Goal: Task Accomplishment & Management: Complete application form

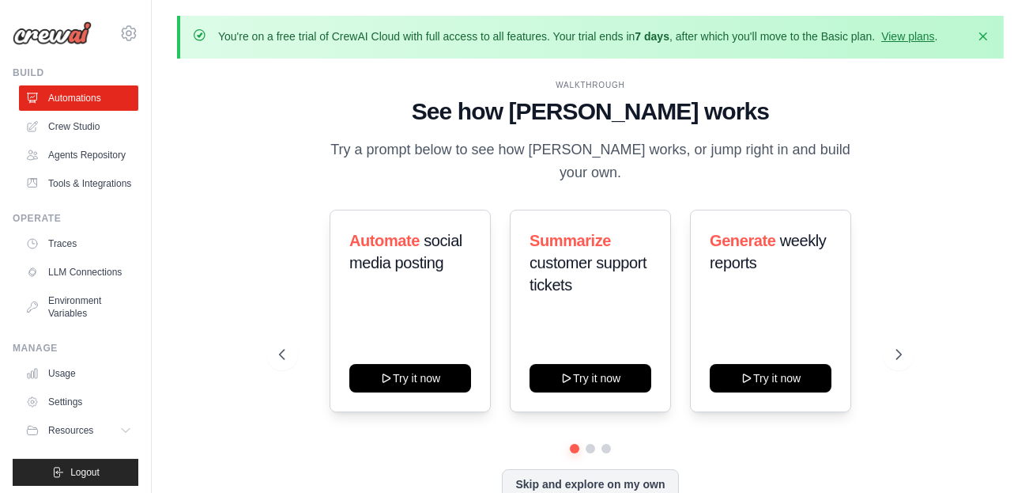
click at [310, 305] on div "Automate social media posting Try it now Summarize customer support tickets Try…" at bounding box center [591, 311] width 624 height 202
drag, startPoint x: 78, startPoint y: 118, endPoint x: 97, endPoint y: 108, distance: 21.6
click at [77, 118] on link "Crew Studio" at bounding box center [78, 126] width 119 height 25
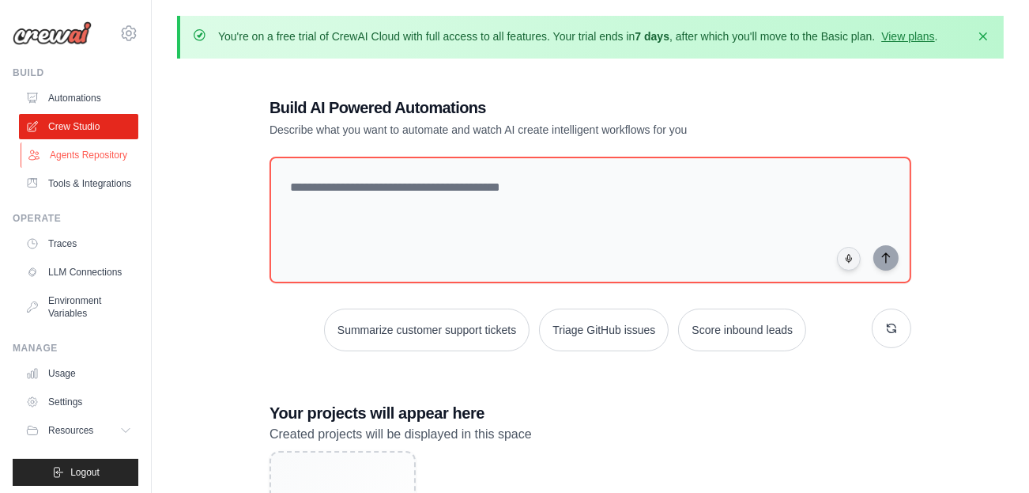
click at [77, 163] on link "Agents Repository" at bounding box center [80, 154] width 119 height 25
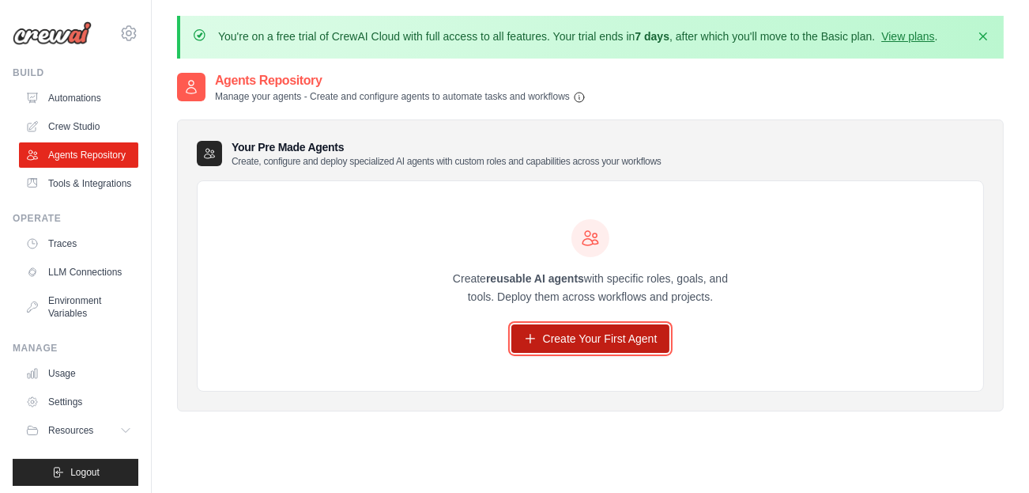
click at [621, 353] on link "Create Your First Agent" at bounding box center [591, 338] width 159 height 28
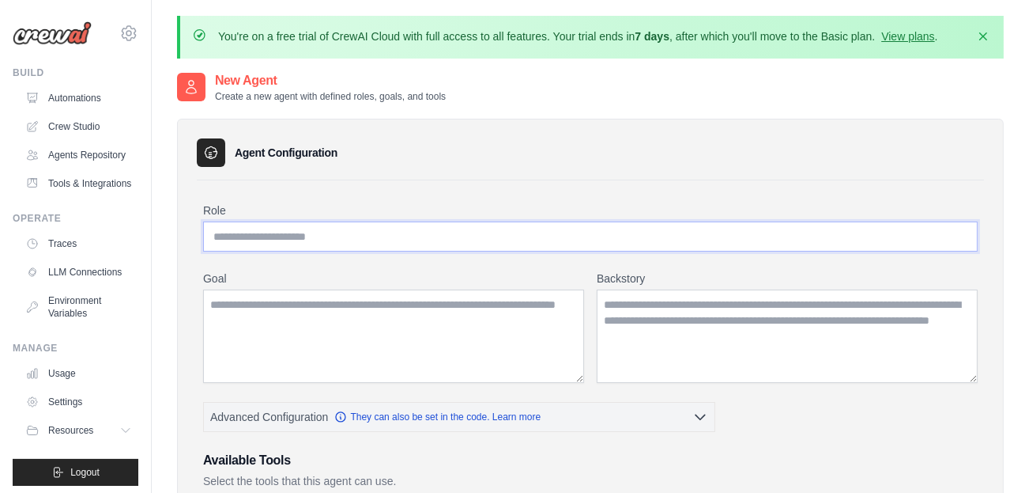
click at [285, 244] on input "Role" at bounding box center [590, 236] width 775 height 30
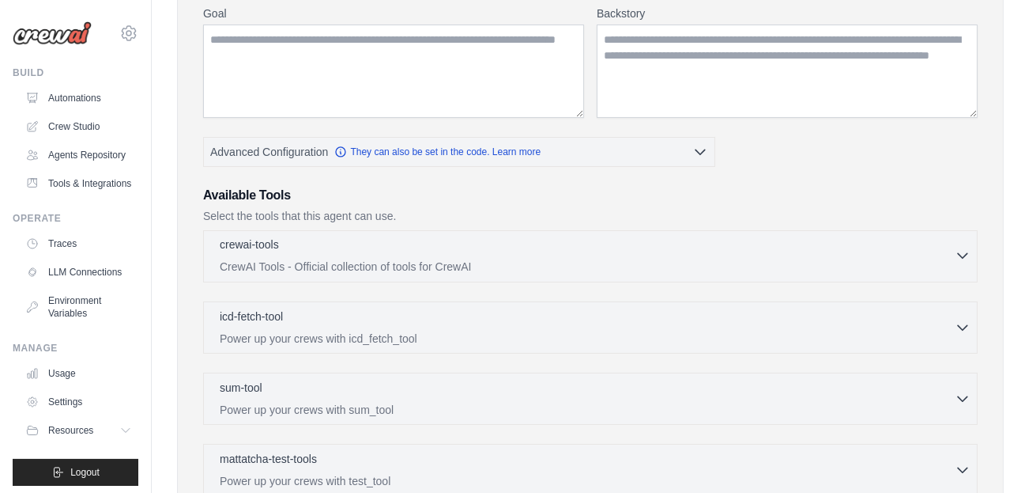
scroll to position [144, 0]
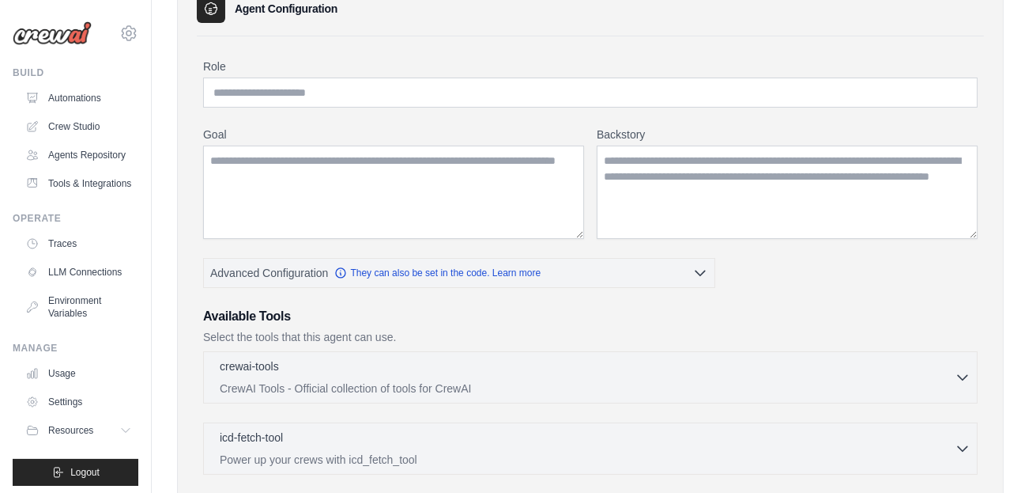
click at [368, 133] on div "Role Goal Backstory Advanced Configuration They can also be set in the code. Le…" at bounding box center [590, 415] width 775 height 712
click at [337, 103] on input "Role" at bounding box center [590, 92] width 775 height 30
click at [319, 101] on input "Role" at bounding box center [590, 92] width 775 height 30
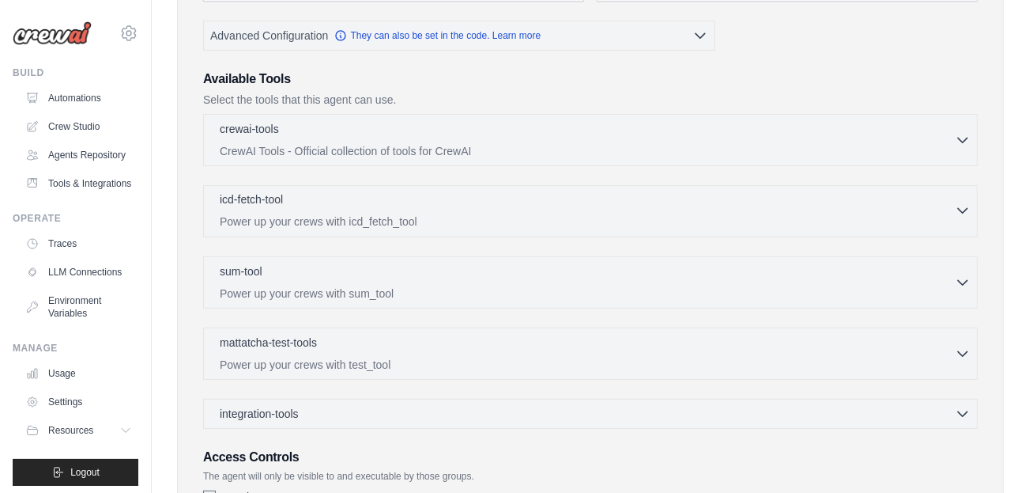
scroll to position [65, 0]
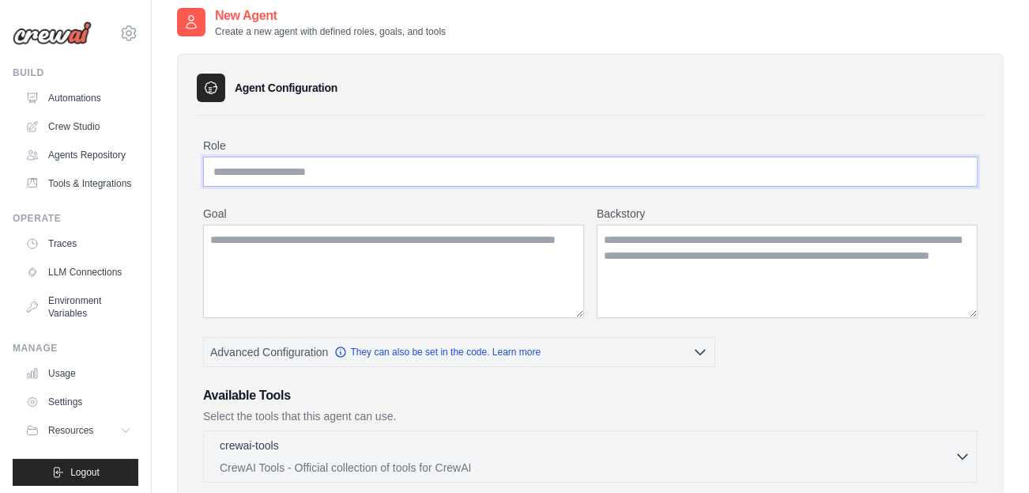
click at [406, 182] on input "Role" at bounding box center [590, 172] width 775 height 30
click at [319, 182] on input "Role" at bounding box center [590, 172] width 775 height 30
drag, startPoint x: 319, startPoint y: 182, endPoint x: 243, endPoint y: 188, distance: 77.0
click at [243, 187] on input "Role" at bounding box center [590, 172] width 775 height 30
click at [215, 186] on input "Role" at bounding box center [590, 172] width 775 height 30
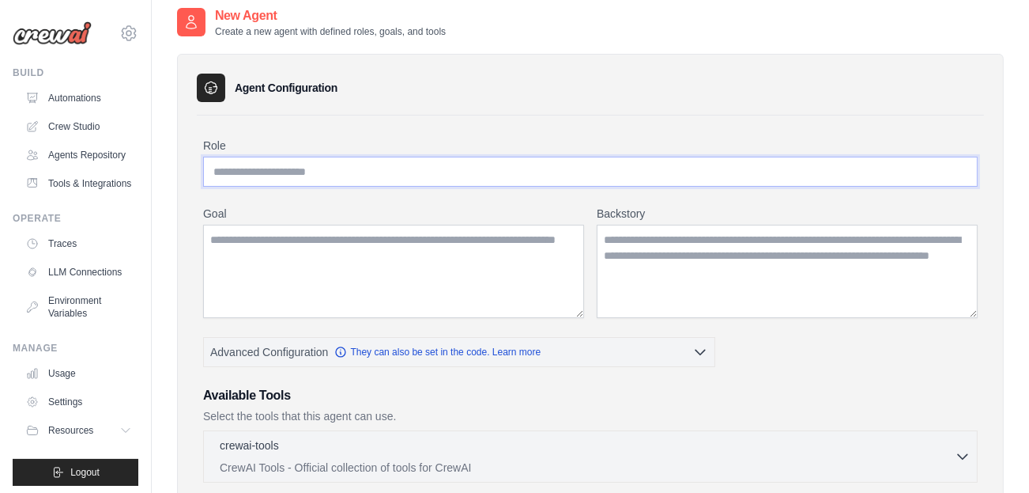
click at [215, 186] on input "Role" at bounding box center [590, 172] width 775 height 30
drag, startPoint x: 285, startPoint y: 185, endPoint x: 338, endPoint y: 188, distance: 53.1
click at [287, 185] on input "Role" at bounding box center [590, 172] width 775 height 30
click at [323, 266] on textarea "Goal" at bounding box center [393, 271] width 381 height 93
click at [331, 178] on input "**********" at bounding box center [590, 172] width 775 height 30
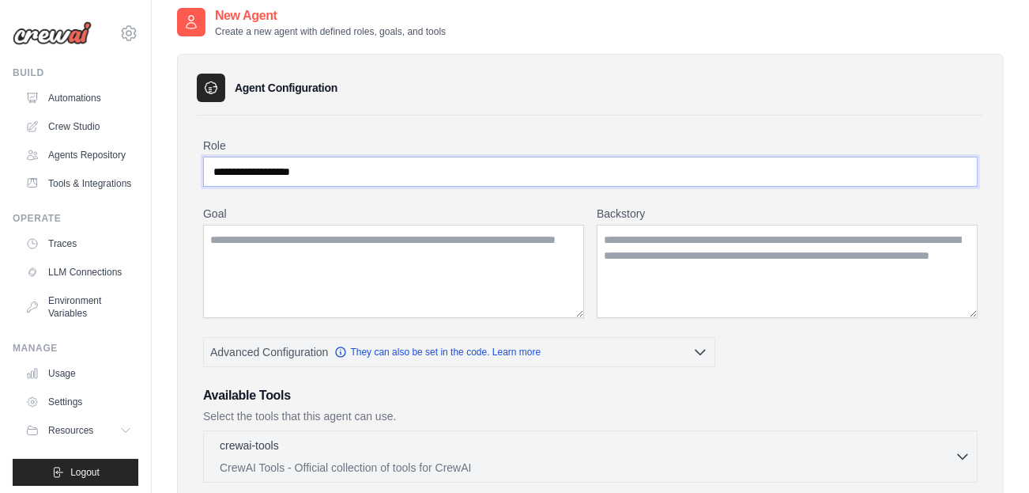
type input "**********"
click at [319, 253] on textarea "Goal" at bounding box center [393, 271] width 381 height 93
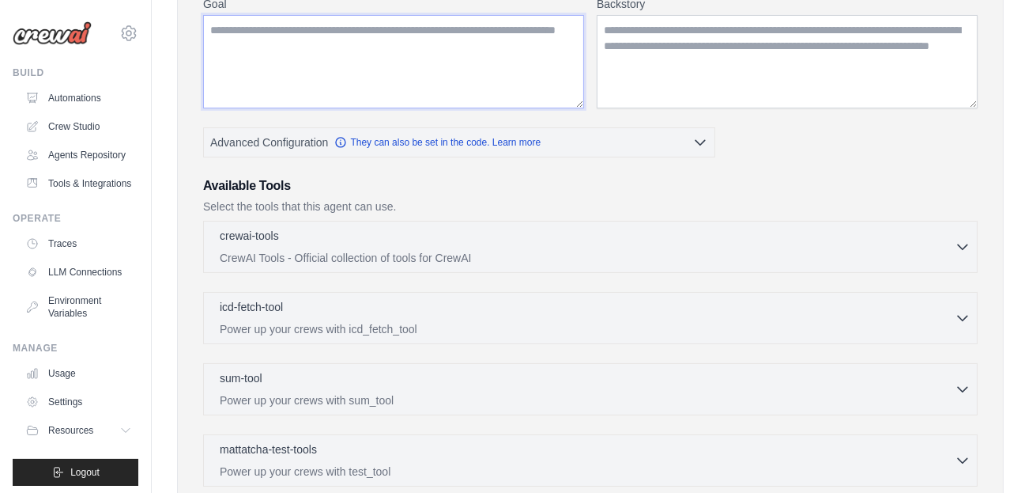
scroll to position [302, 0]
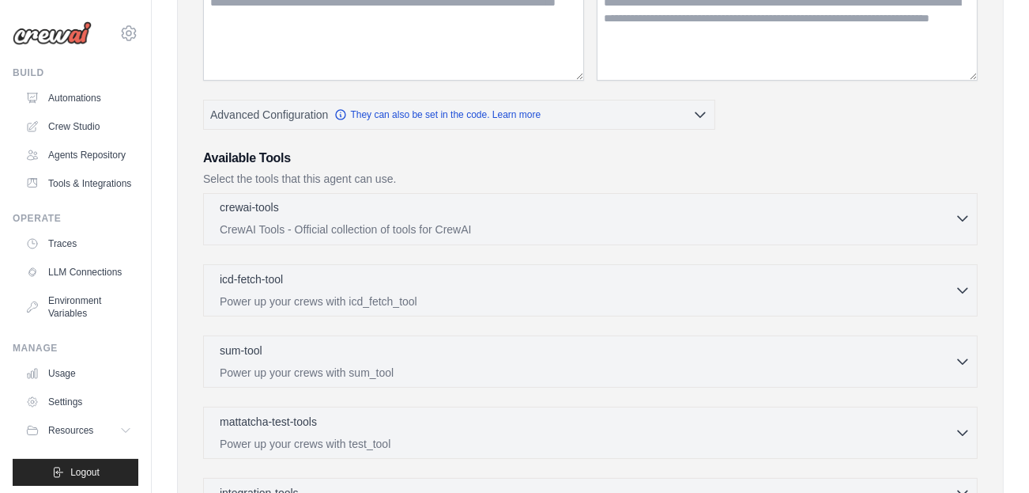
click at [728, 236] on p "CrewAI Tools - Official collection of tools for CrewAI" at bounding box center [587, 229] width 735 height 16
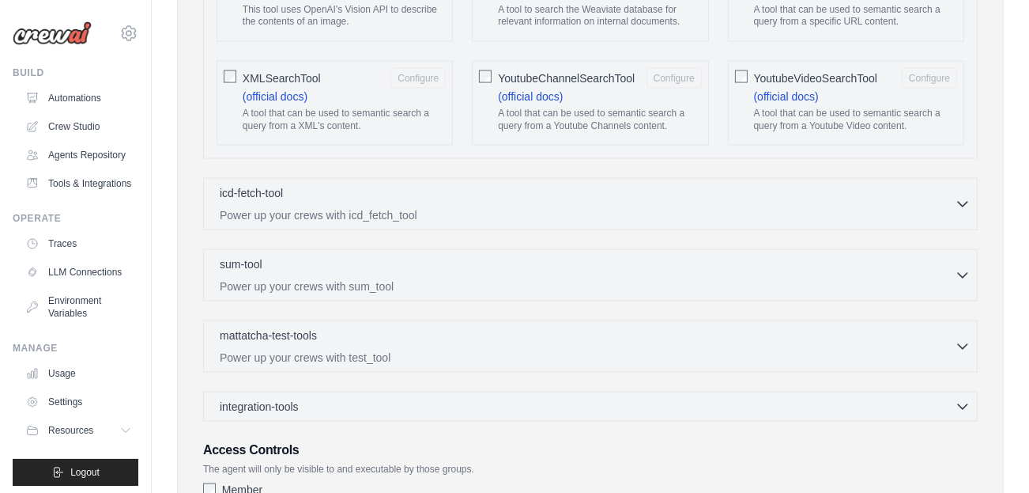
scroll to position [2873, 0]
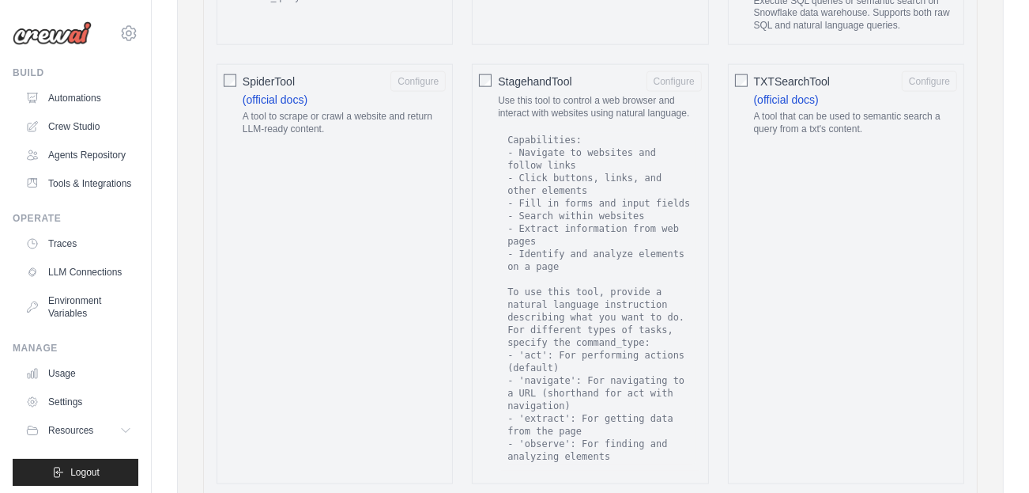
drag, startPoint x: 459, startPoint y: 380, endPoint x: 462, endPoint y: 217, distance: 162.9
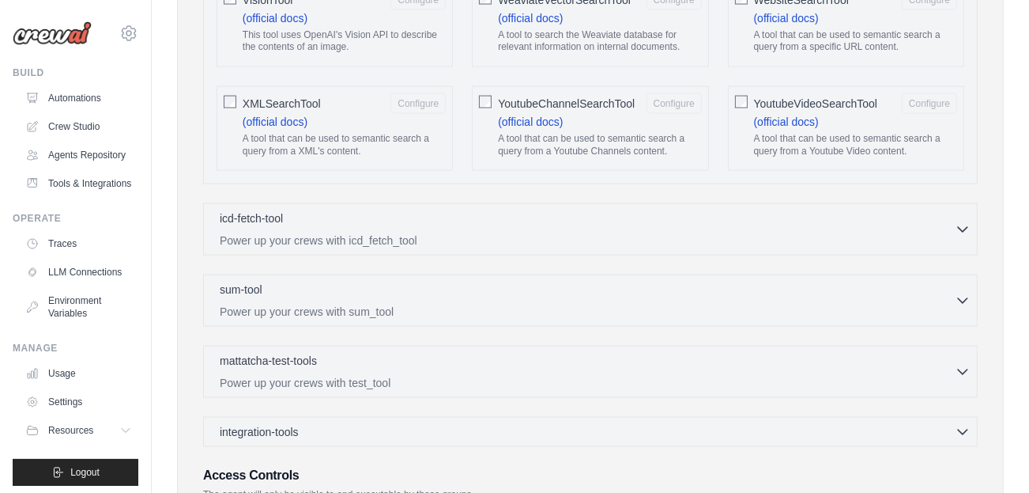
scroll to position [3268, 0]
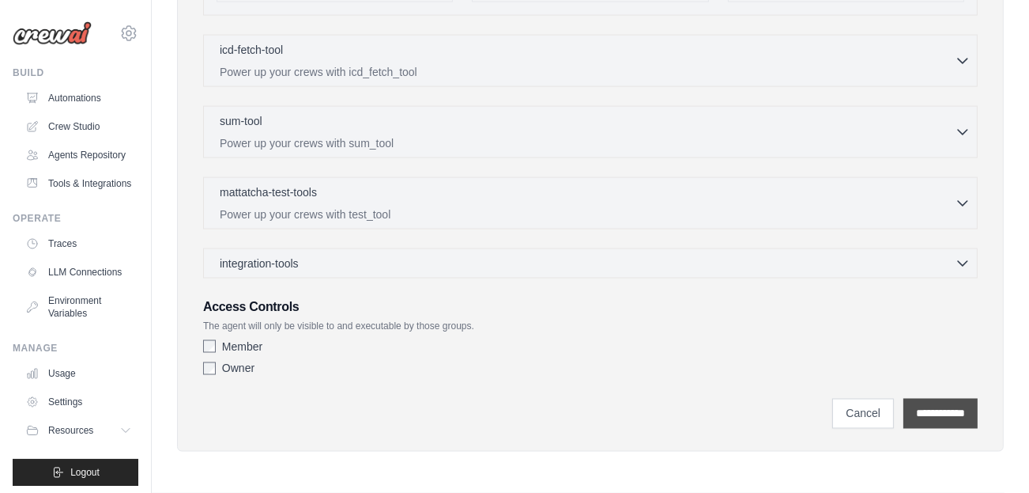
click at [942, 421] on input "**********" at bounding box center [941, 413] width 74 height 30
click at [101, 138] on link "Crew Studio" at bounding box center [80, 126] width 119 height 25
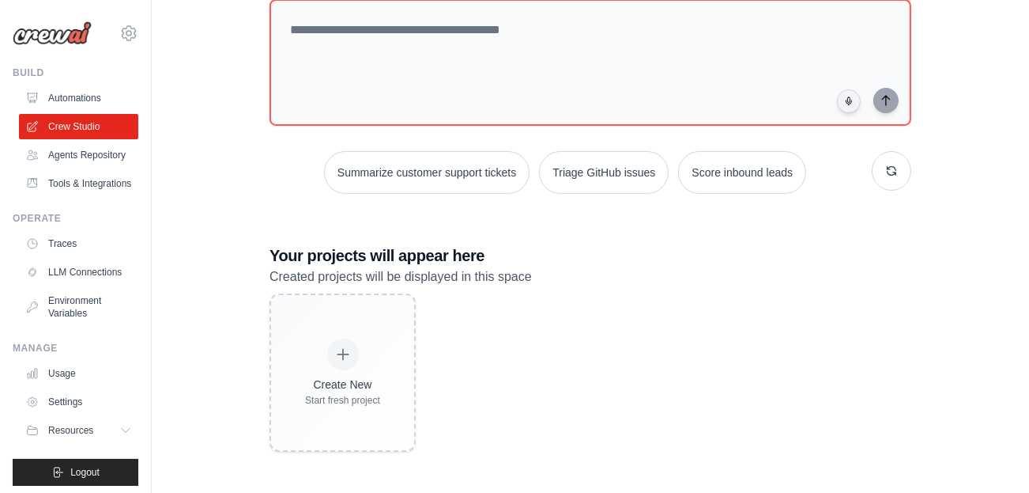
scroll to position [91, 0]
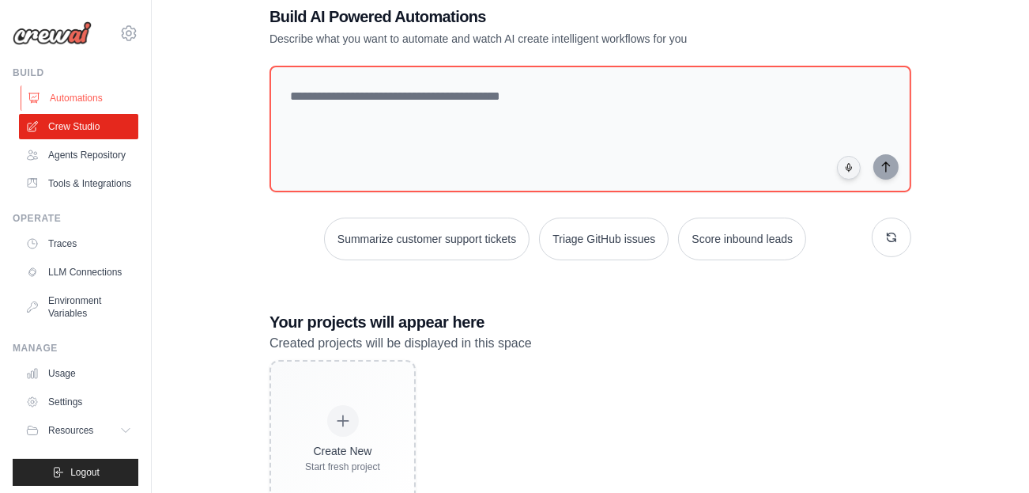
click at [85, 90] on link "Automations" at bounding box center [80, 97] width 119 height 25
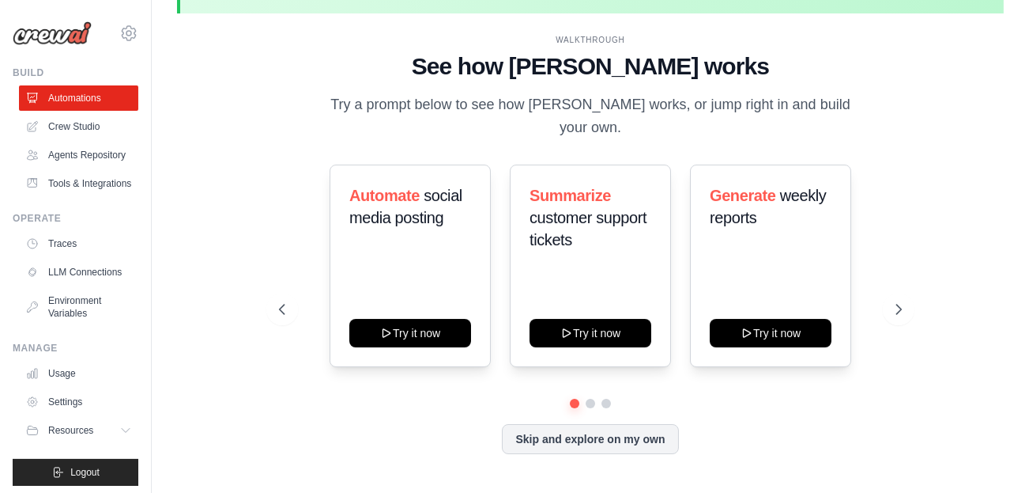
scroll to position [69, 0]
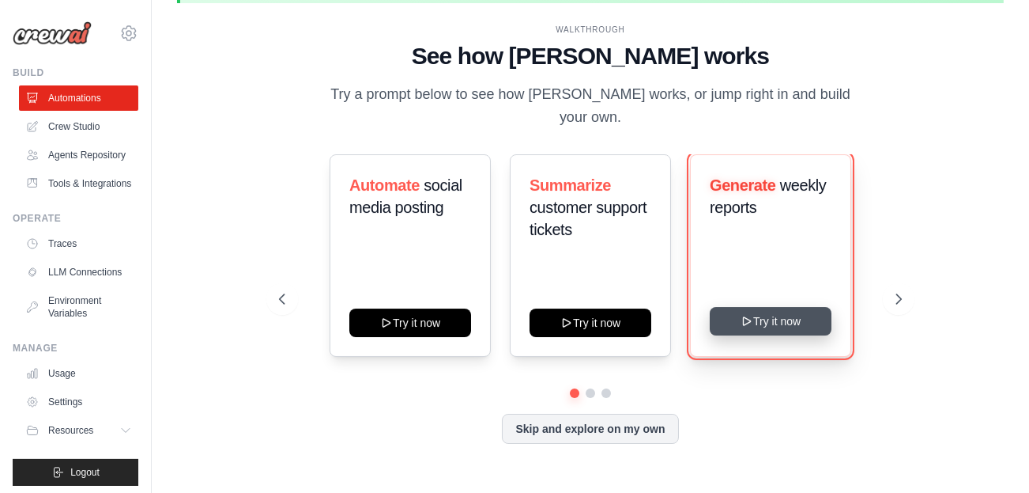
click at [791, 319] on button "Try it now" at bounding box center [771, 321] width 122 height 28
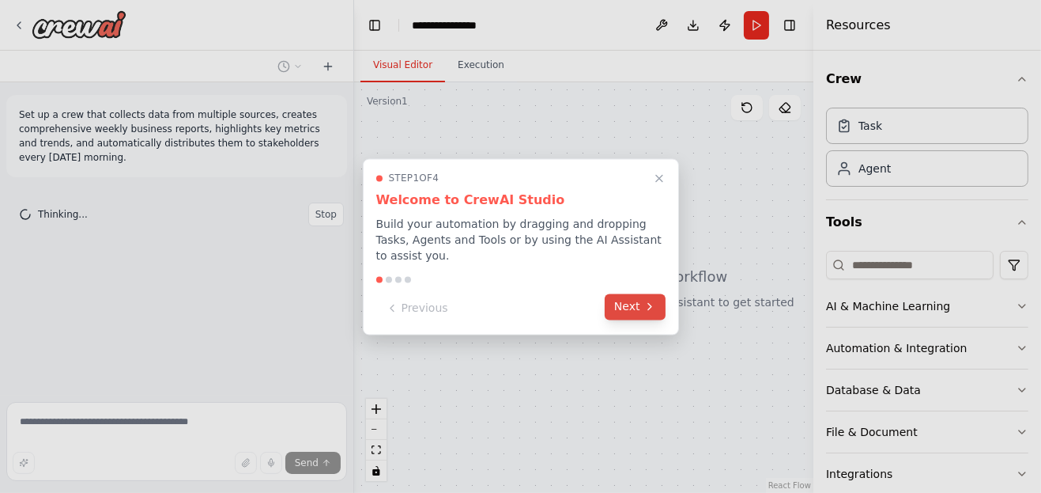
click at [653, 300] on icon at bounding box center [650, 306] width 13 height 13
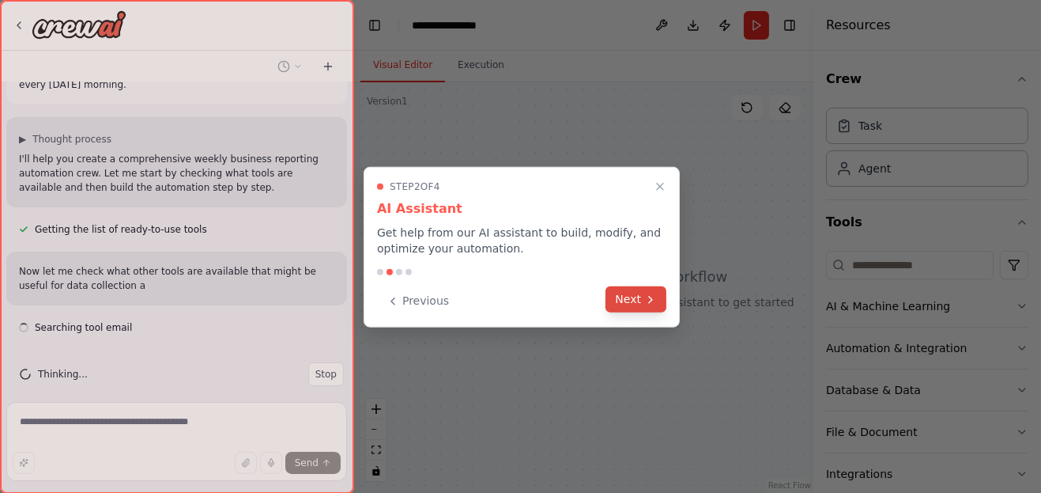
click at [657, 293] on button "Next" at bounding box center [636, 299] width 61 height 26
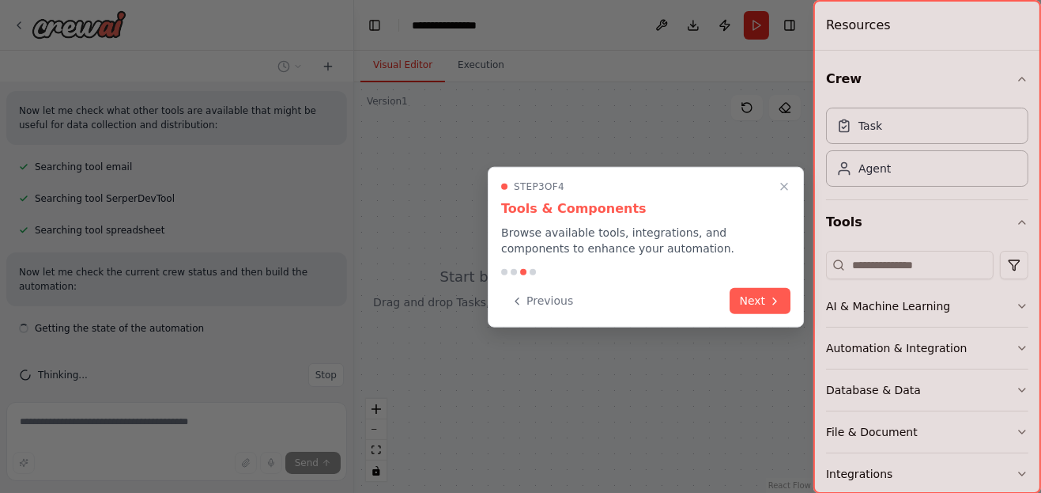
scroll to position [248, 0]
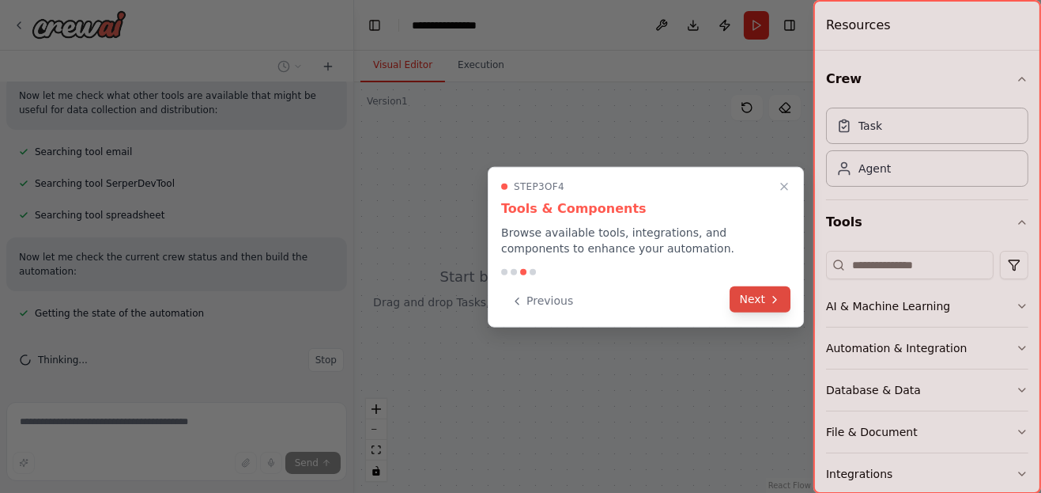
click at [753, 303] on button "Next" at bounding box center [761, 299] width 61 height 26
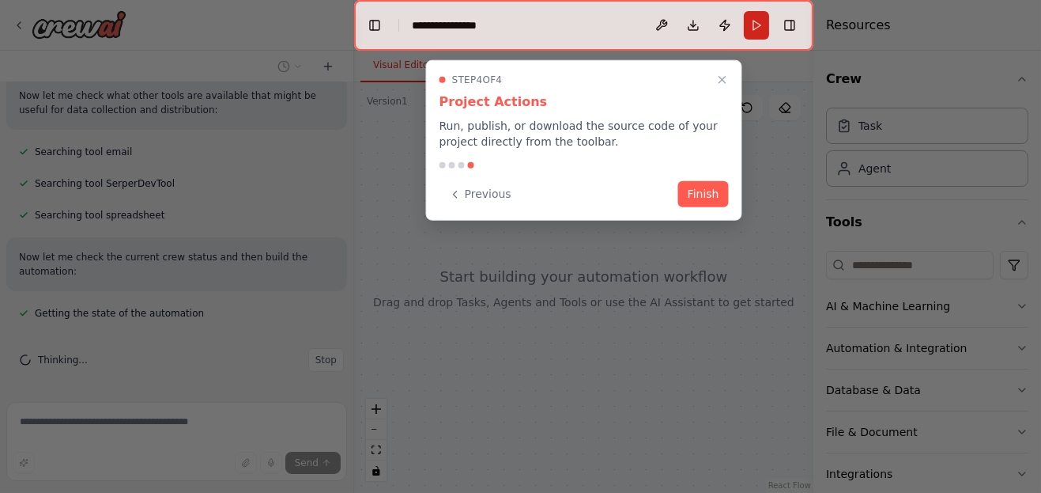
scroll to position [344, 0]
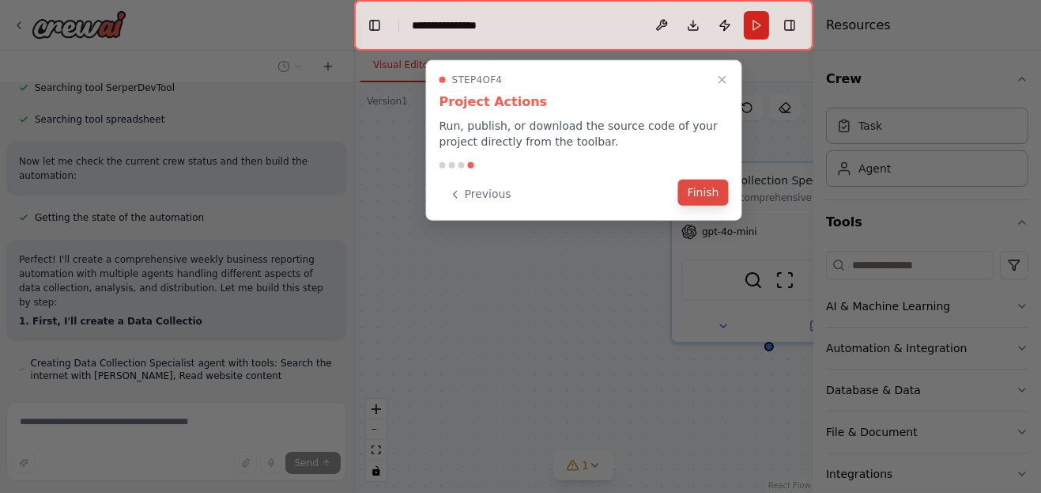
click at [703, 184] on button "Finish" at bounding box center [703, 192] width 51 height 26
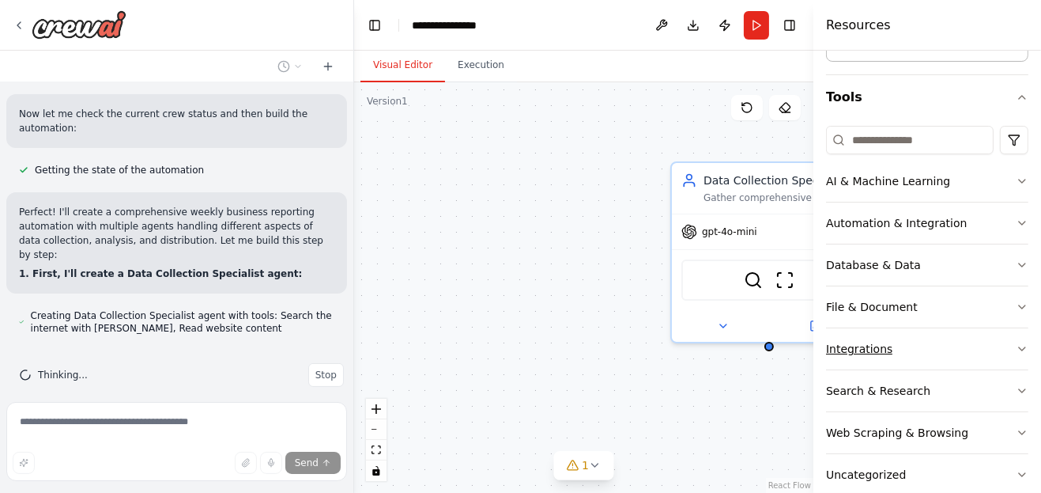
scroll to position [149, 0]
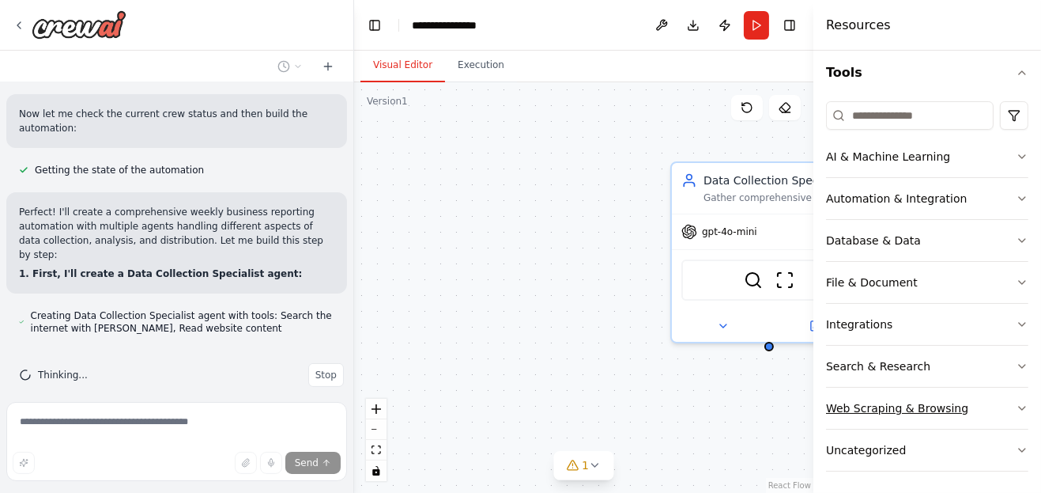
click at [988, 399] on button "Web Scraping & Browsing" at bounding box center [927, 407] width 202 height 41
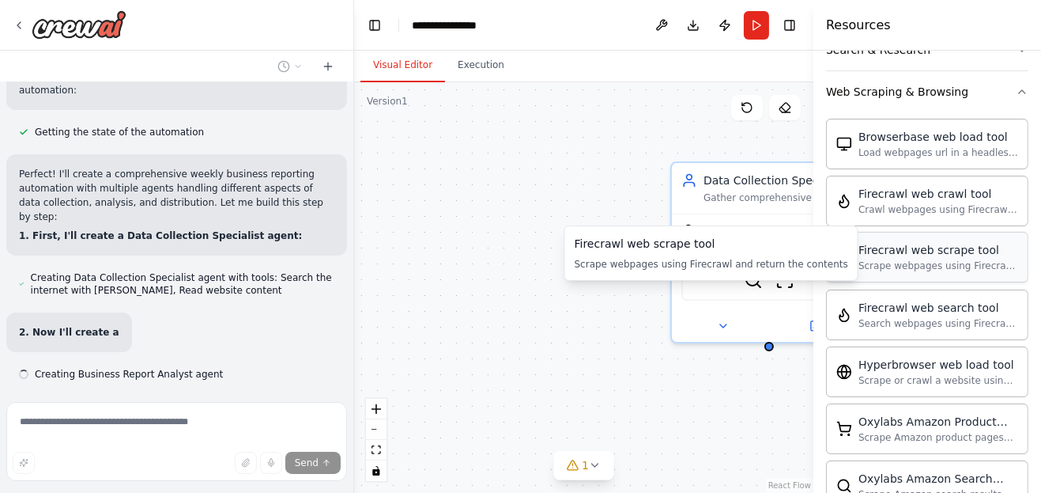
scroll to position [476, 0]
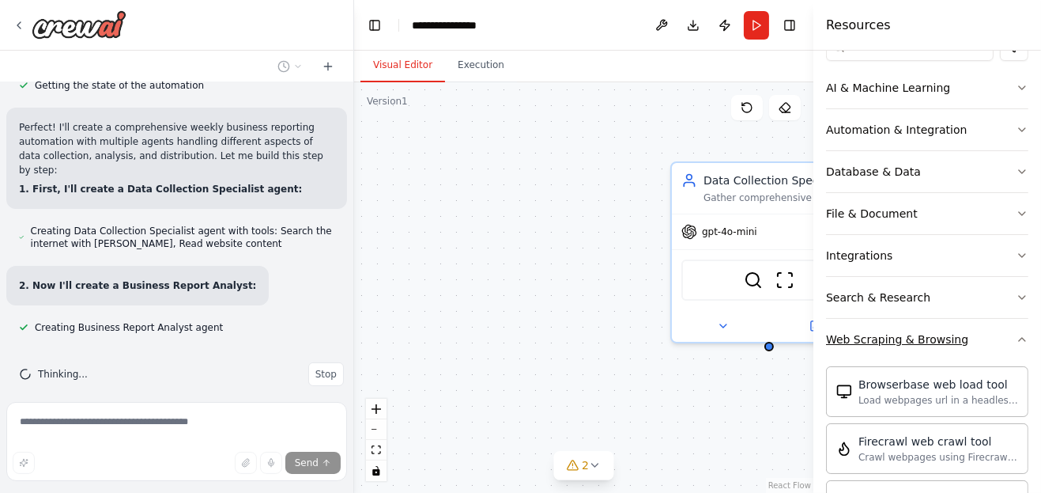
click at [901, 331] on div "Web Scraping & Browsing" at bounding box center [897, 339] width 142 height 16
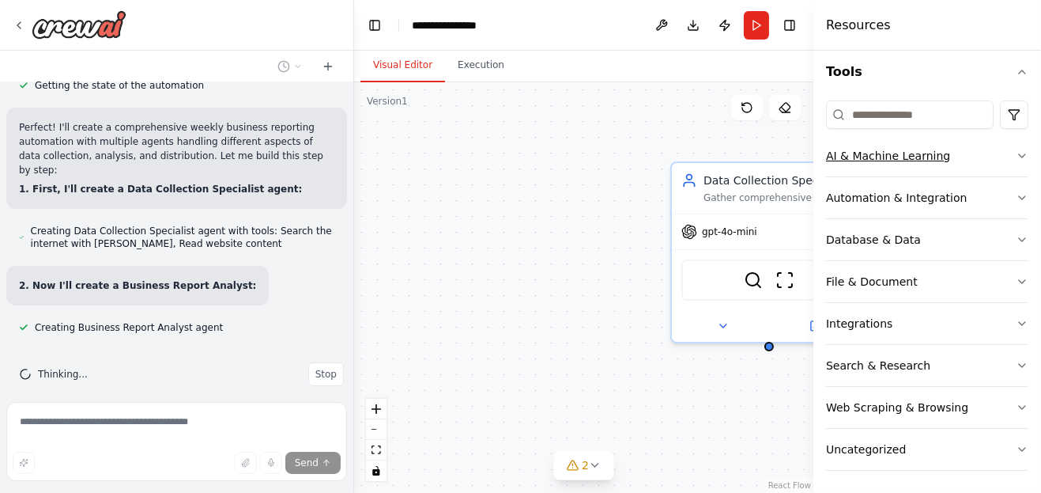
click at [976, 153] on button "AI & Machine Learning" at bounding box center [927, 155] width 202 height 41
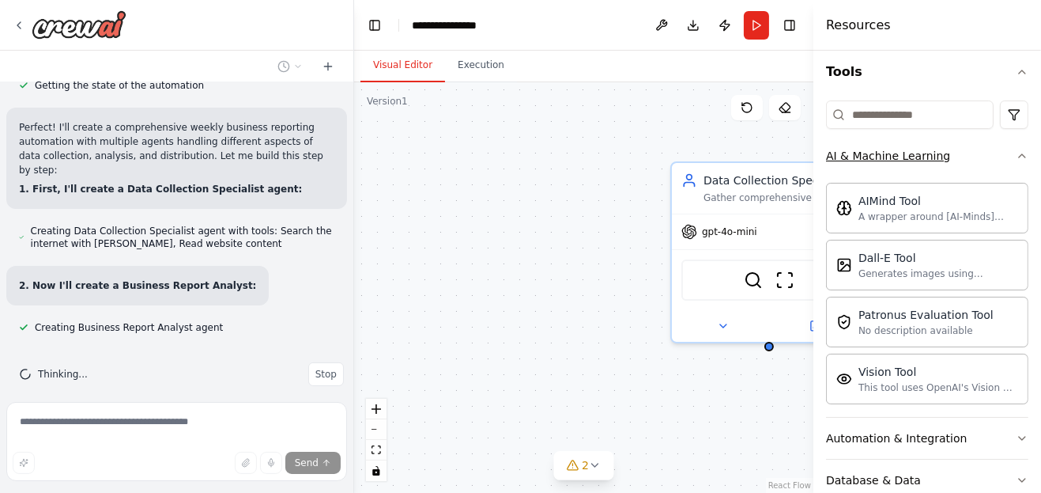
click at [1001, 158] on button "AI & Machine Learning" at bounding box center [927, 155] width 202 height 41
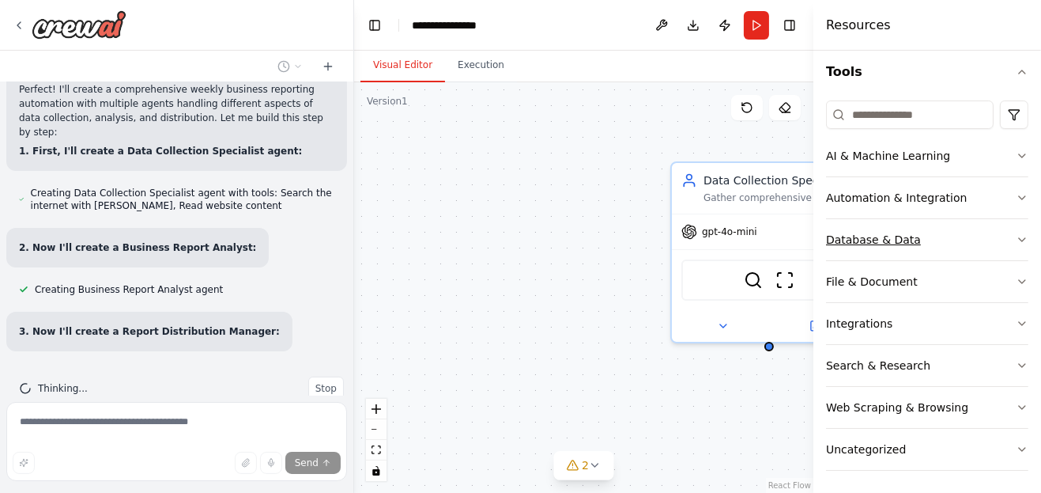
scroll to position [527, 0]
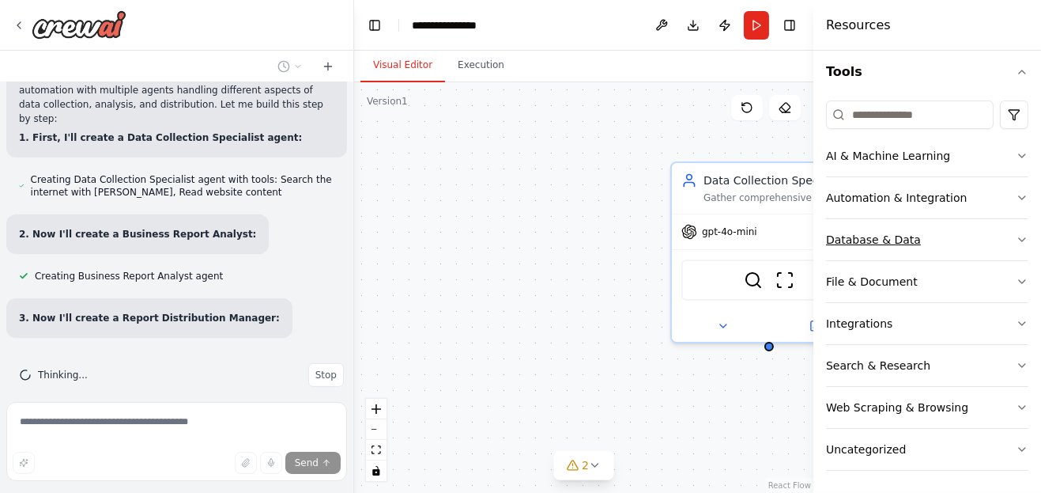
click at [994, 236] on button "Database & Data" at bounding box center [927, 239] width 202 height 41
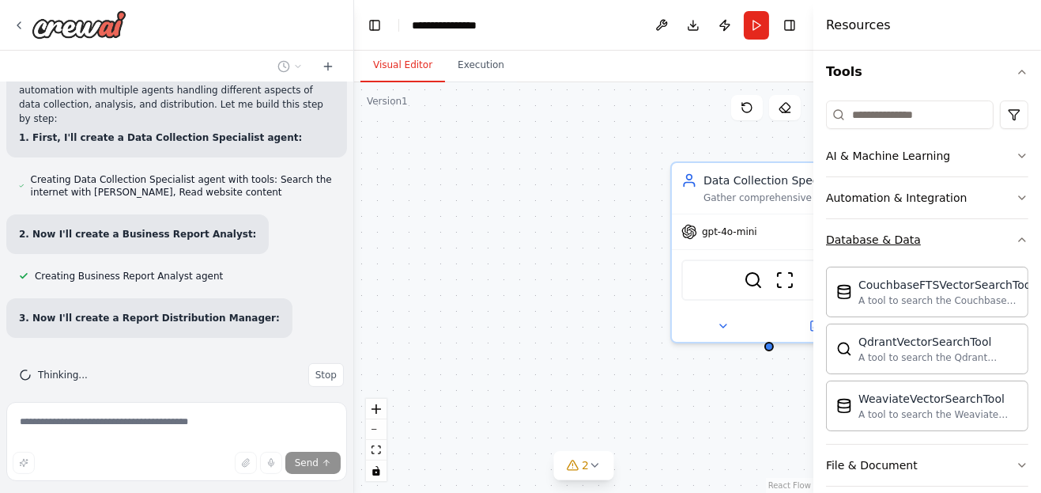
click at [987, 221] on button "Database & Data" at bounding box center [927, 239] width 202 height 41
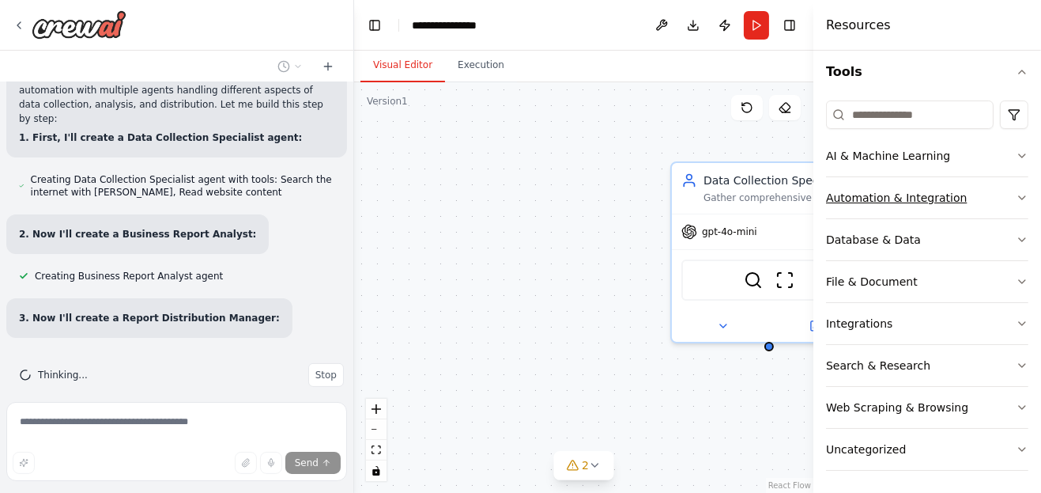
click at [987, 209] on button "Automation & Integration" at bounding box center [927, 197] width 202 height 41
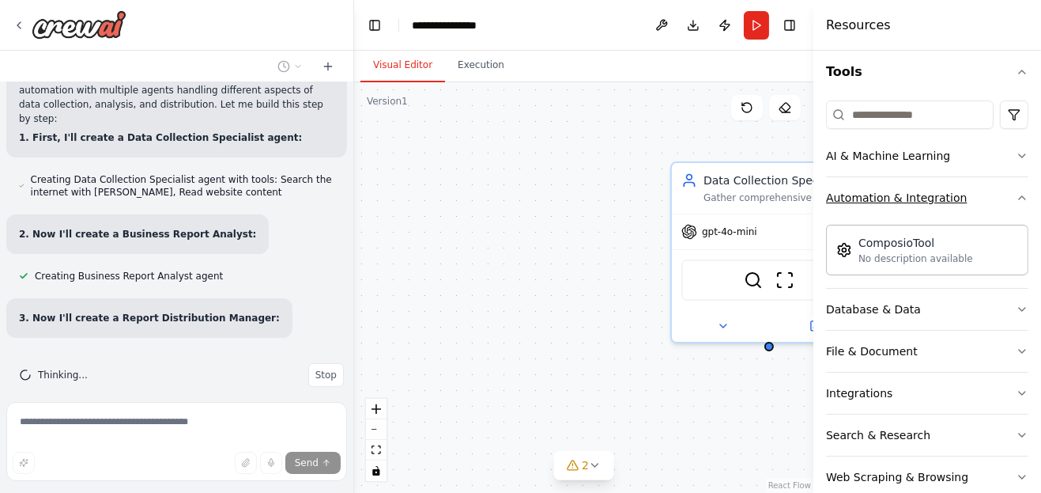
click at [987, 209] on button "Automation & Integration" at bounding box center [927, 197] width 202 height 41
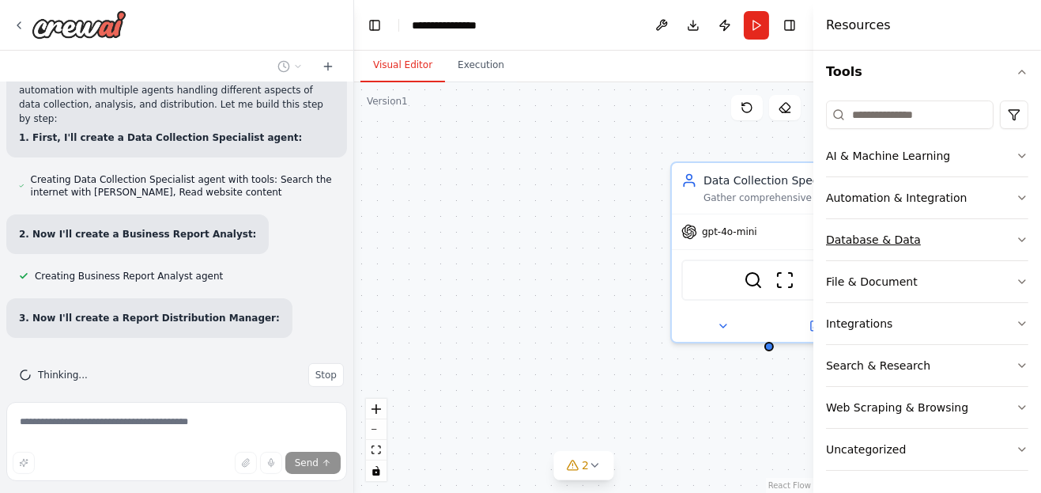
drag, startPoint x: 987, startPoint y: 243, endPoint x: 986, endPoint y: 251, distance: 7.9
click at [986, 244] on button "Database & Data" at bounding box center [927, 239] width 202 height 41
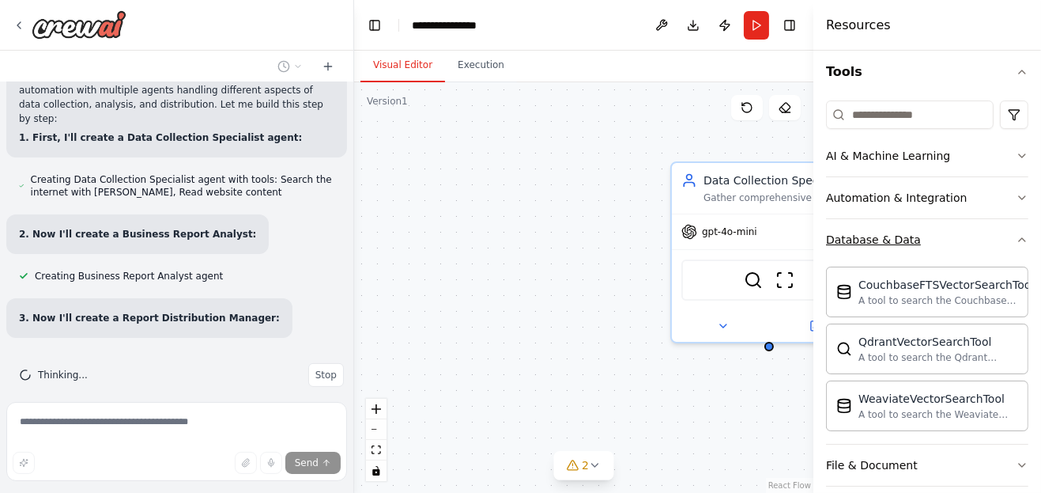
click at [1002, 233] on button "Database & Data" at bounding box center [927, 239] width 202 height 41
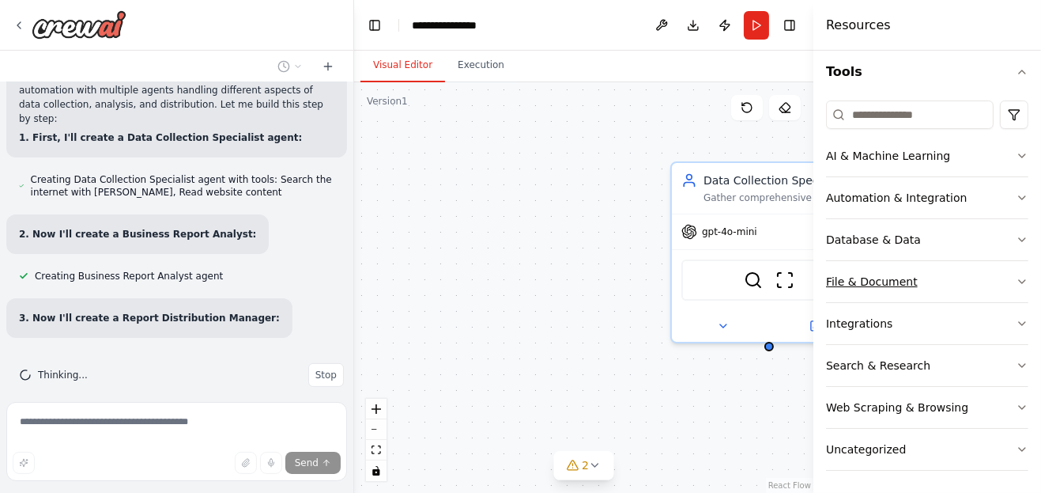
click at [1003, 280] on button "File & Document" at bounding box center [927, 281] width 202 height 41
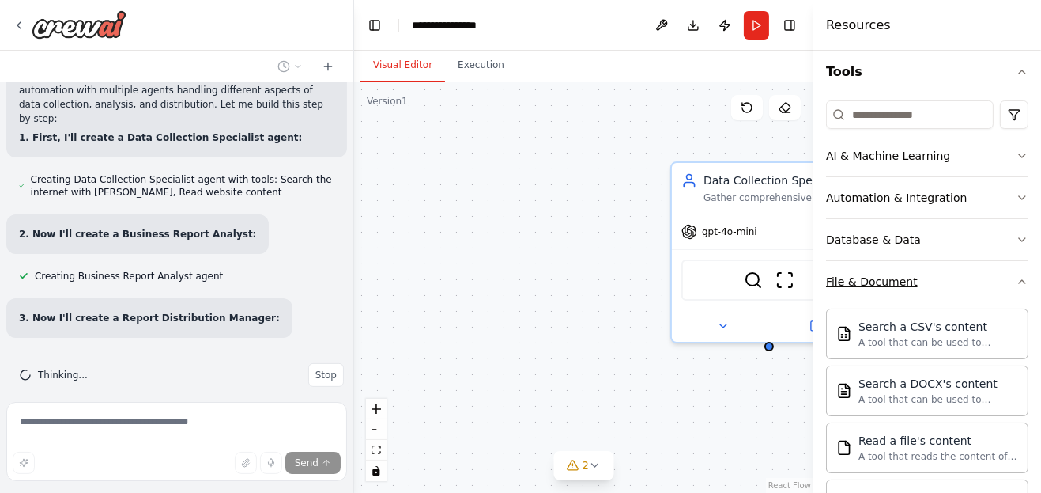
click at [991, 276] on button "File & Document" at bounding box center [927, 281] width 202 height 41
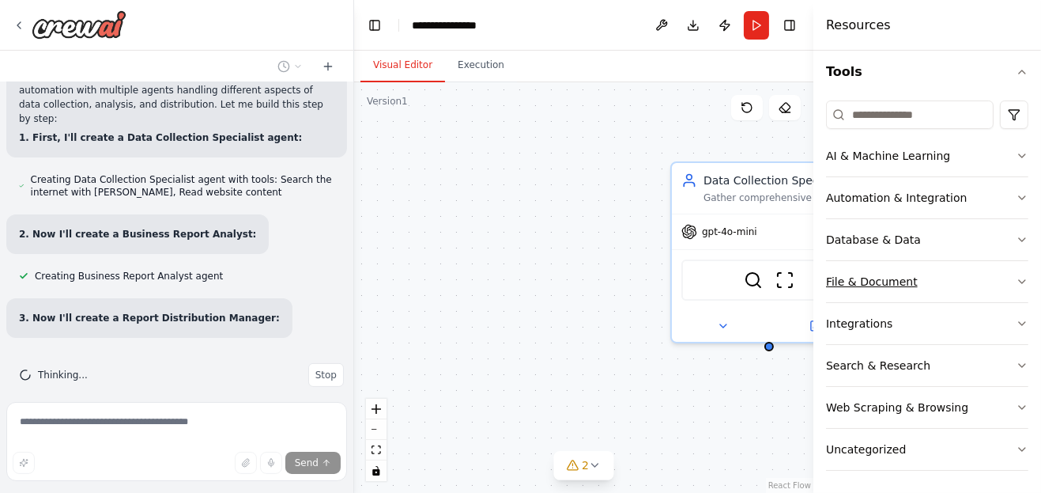
click at [998, 281] on button "File & Document" at bounding box center [927, 281] width 202 height 41
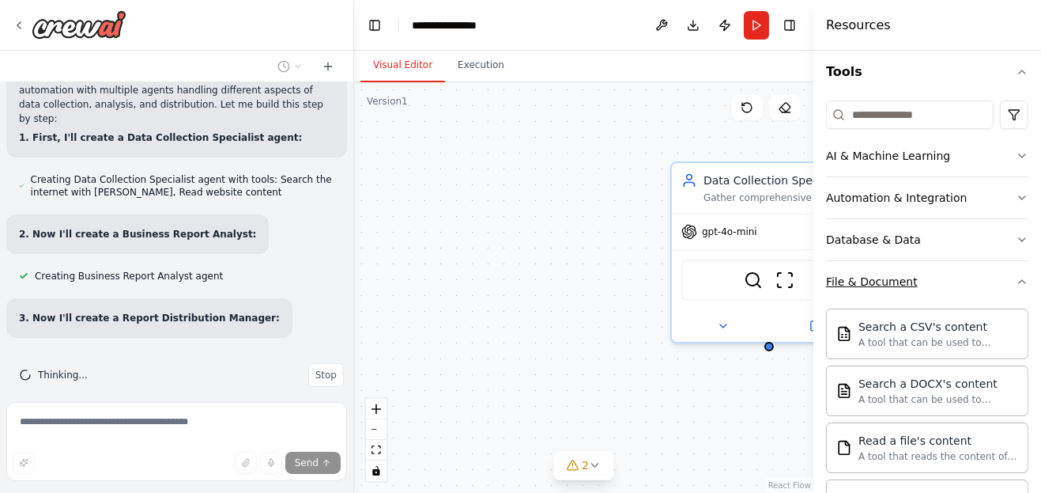
click at [999, 279] on button "File & Document" at bounding box center [927, 281] width 202 height 41
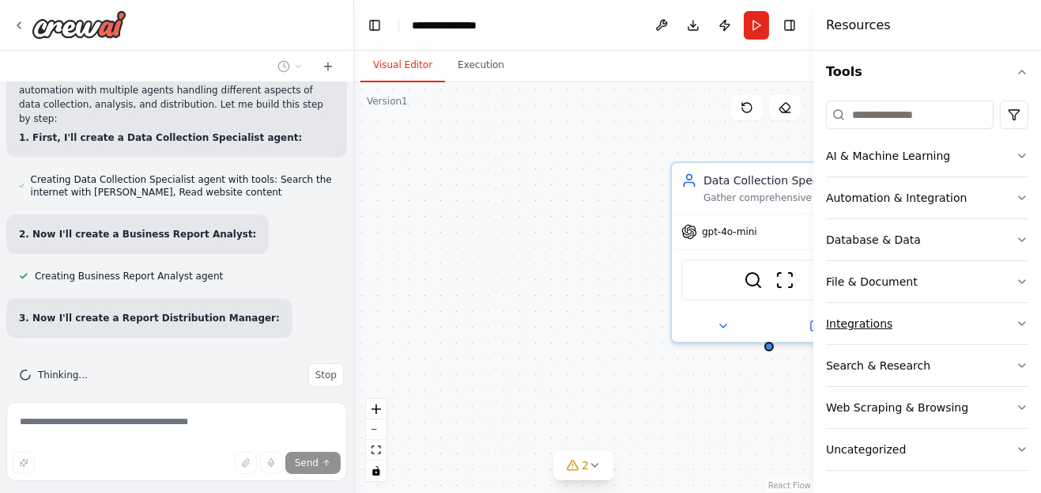
click at [924, 327] on button "Integrations" at bounding box center [927, 323] width 202 height 41
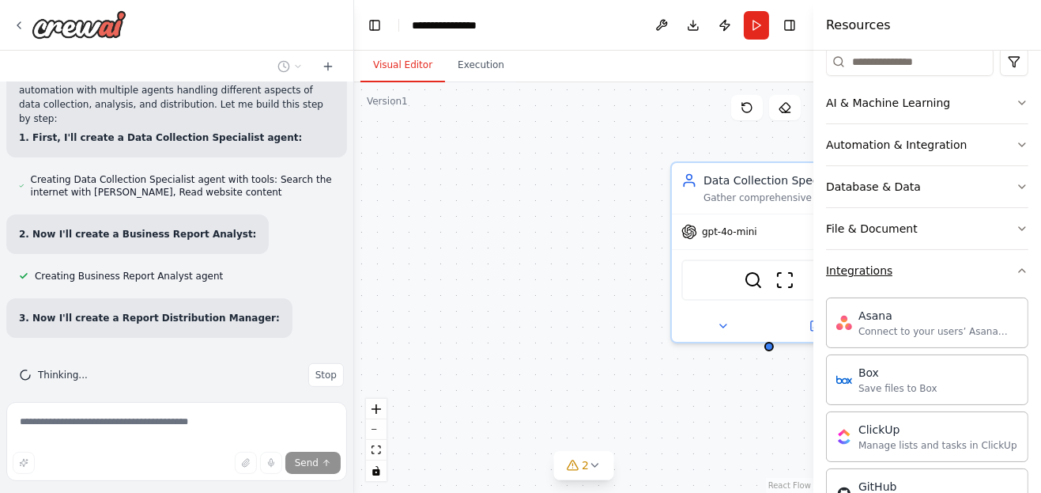
scroll to position [229, 0]
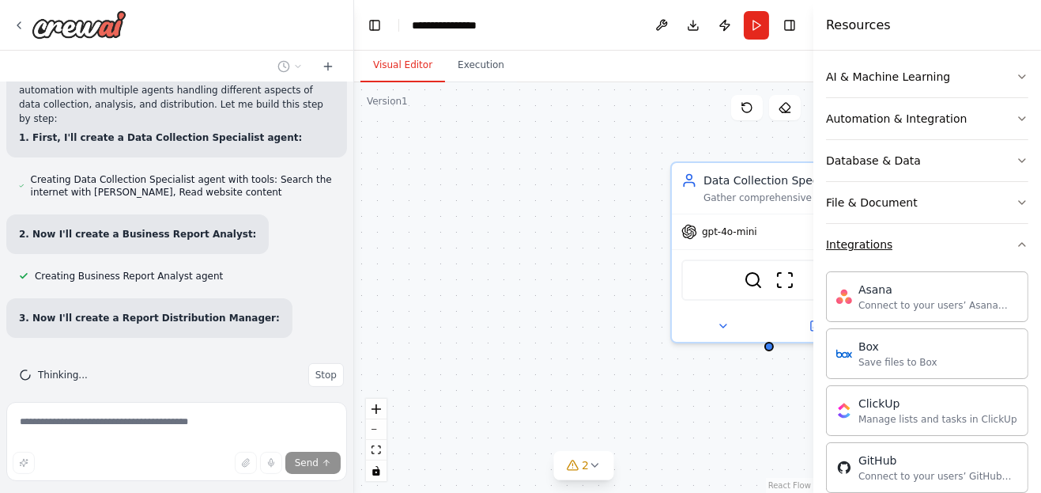
click at [1002, 240] on button "Integrations" at bounding box center [927, 244] width 202 height 41
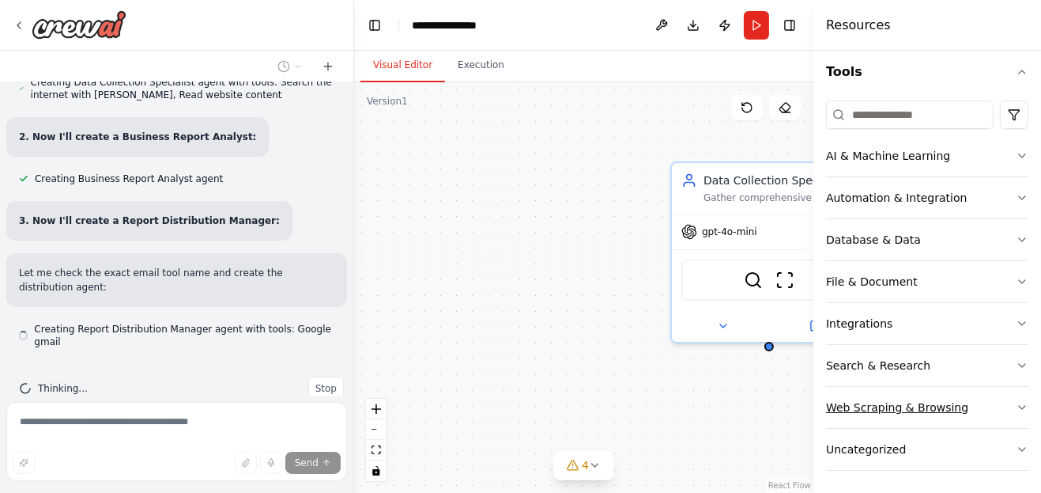
scroll to position [638, 0]
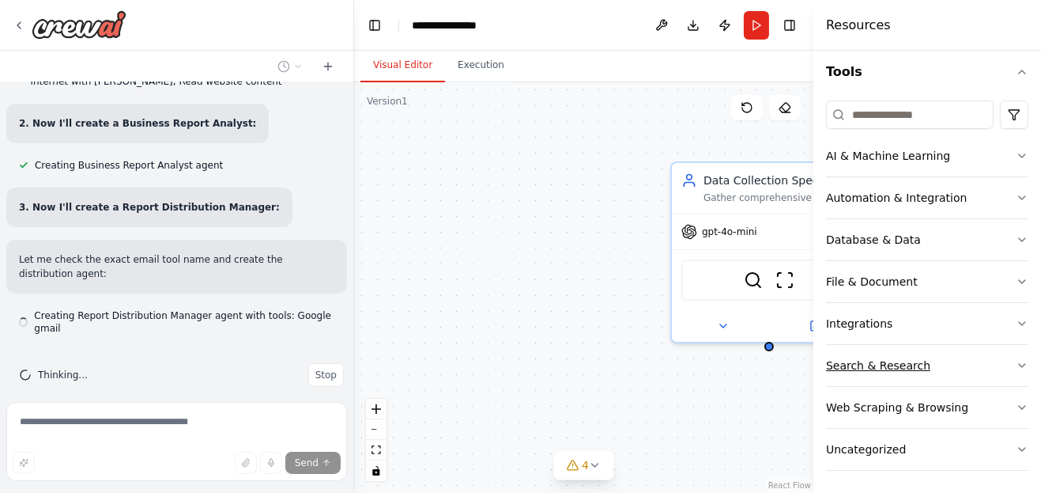
click at [1002, 364] on button "Search & Research" at bounding box center [927, 365] width 202 height 41
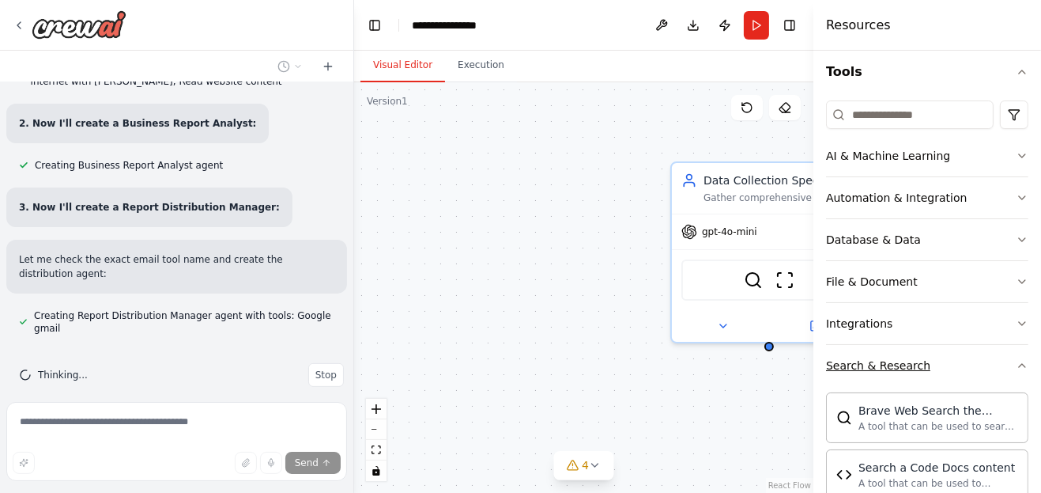
click at [989, 358] on button "Search & Research" at bounding box center [927, 365] width 202 height 41
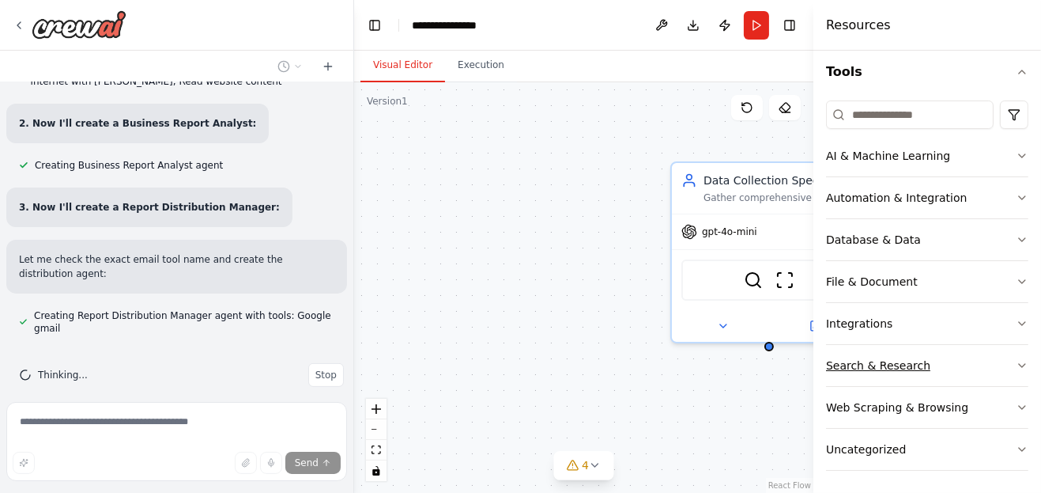
click at [989, 357] on button "Search & Research" at bounding box center [927, 365] width 202 height 41
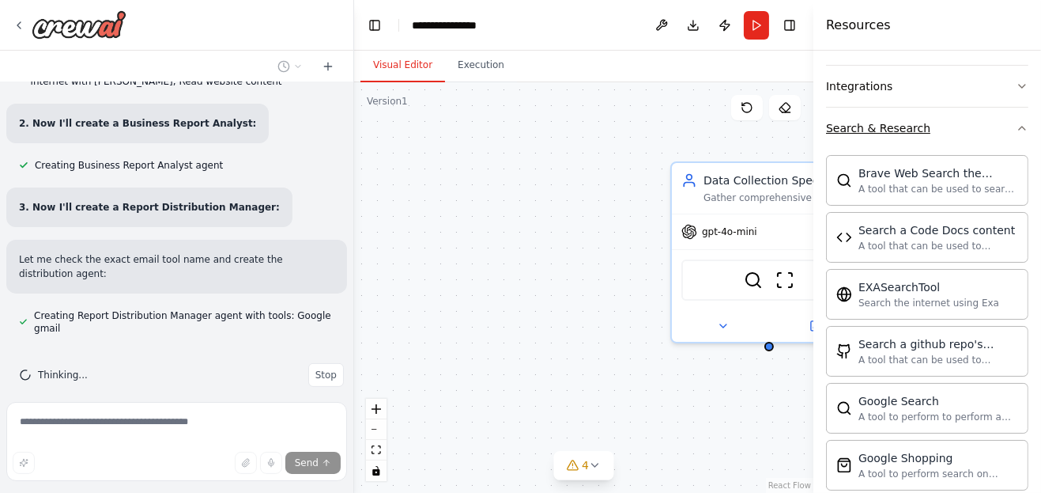
click at [976, 136] on button "Search & Research" at bounding box center [927, 128] width 202 height 41
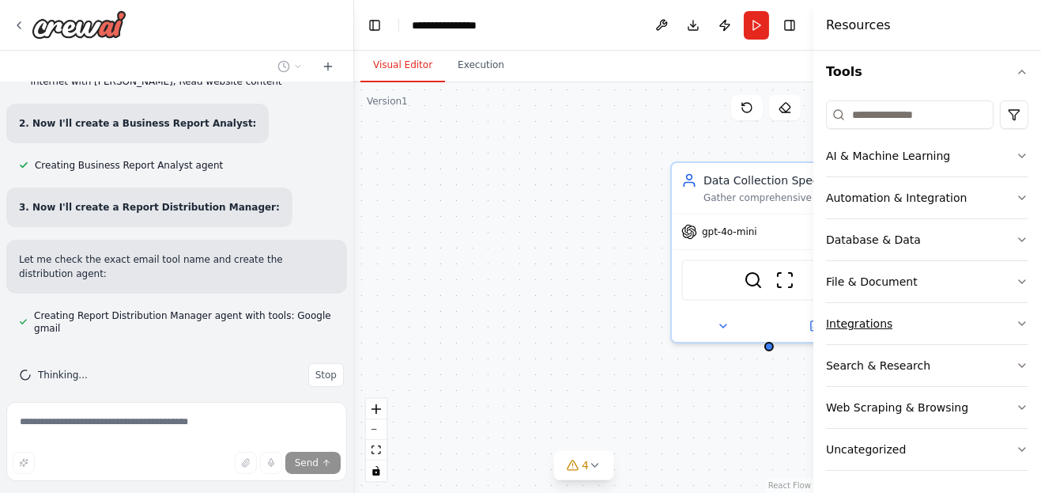
scroll to position [149, 0]
click at [987, 446] on button "Uncategorized" at bounding box center [927, 449] width 202 height 41
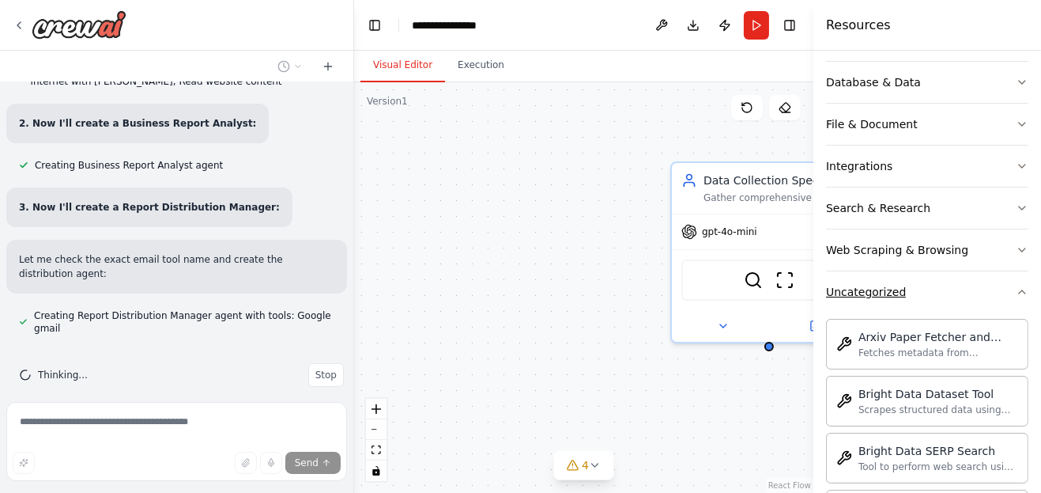
click at [990, 296] on button "Uncategorized" at bounding box center [927, 291] width 202 height 41
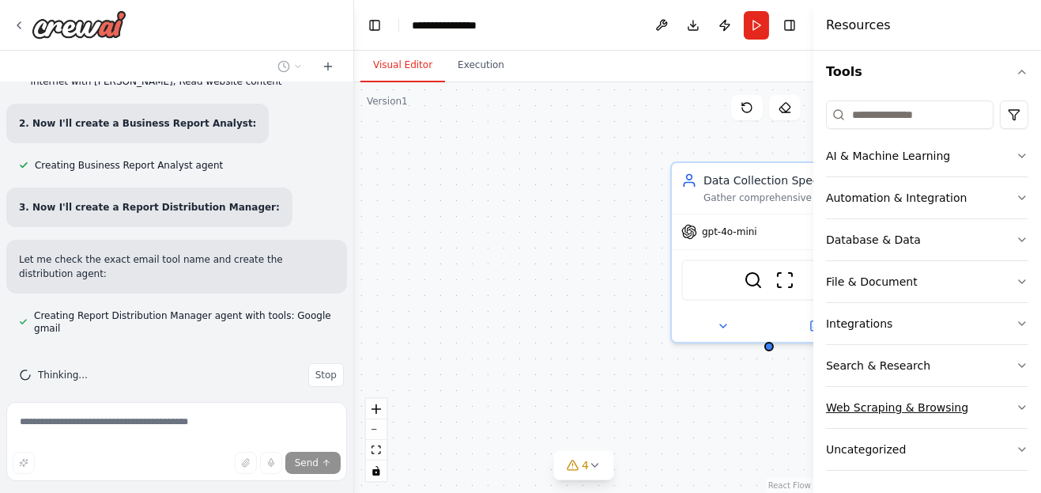
click at [998, 425] on button "Web Scraping & Browsing" at bounding box center [927, 407] width 202 height 41
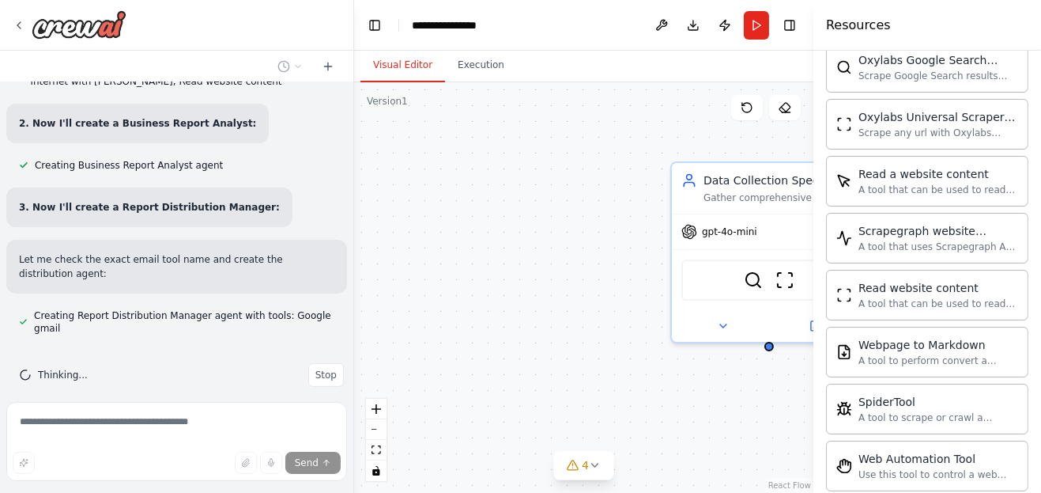
scroll to position [722, 0]
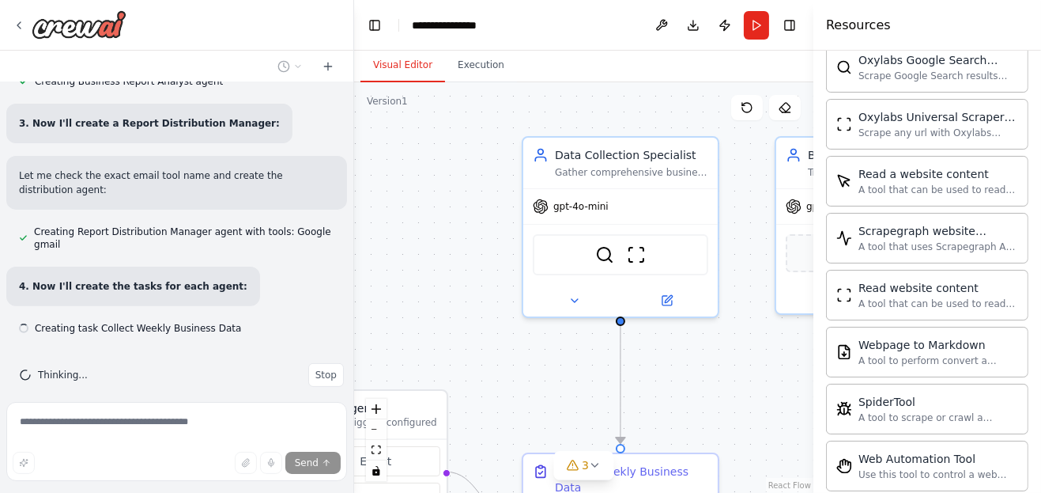
drag, startPoint x: 644, startPoint y: 285, endPoint x: 496, endPoint y: 259, distance: 150.8
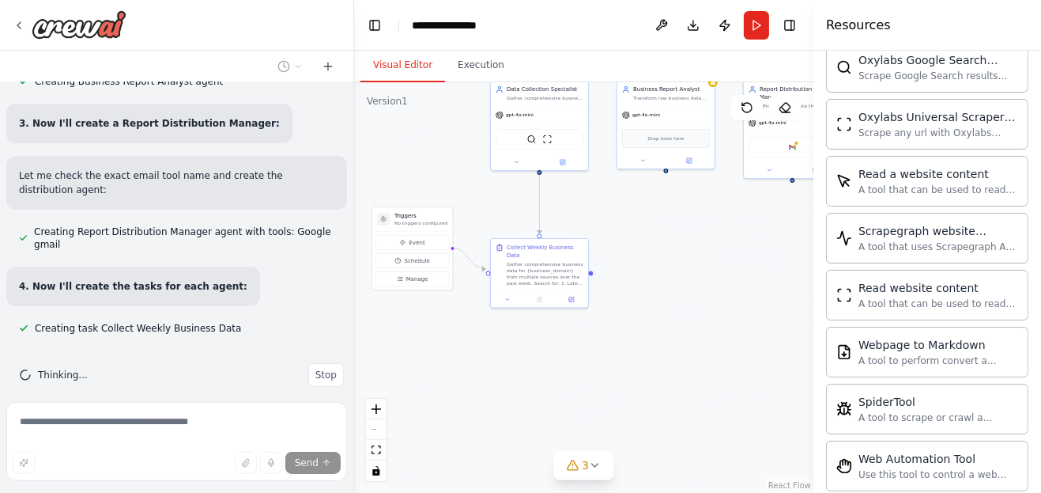
drag, startPoint x: 582, startPoint y: 356, endPoint x: 549, endPoint y: 221, distance: 138.4
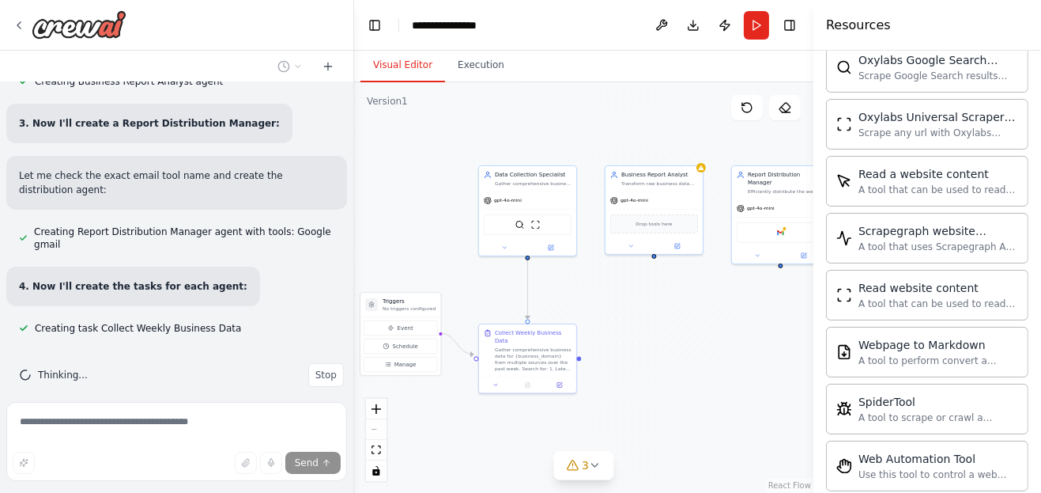
drag, startPoint x: 681, startPoint y: 323, endPoint x: 654, endPoint y: 328, distance: 27.3
drag, startPoint x: 616, startPoint y: 315, endPoint x: 661, endPoint y: 301, distance: 47.3
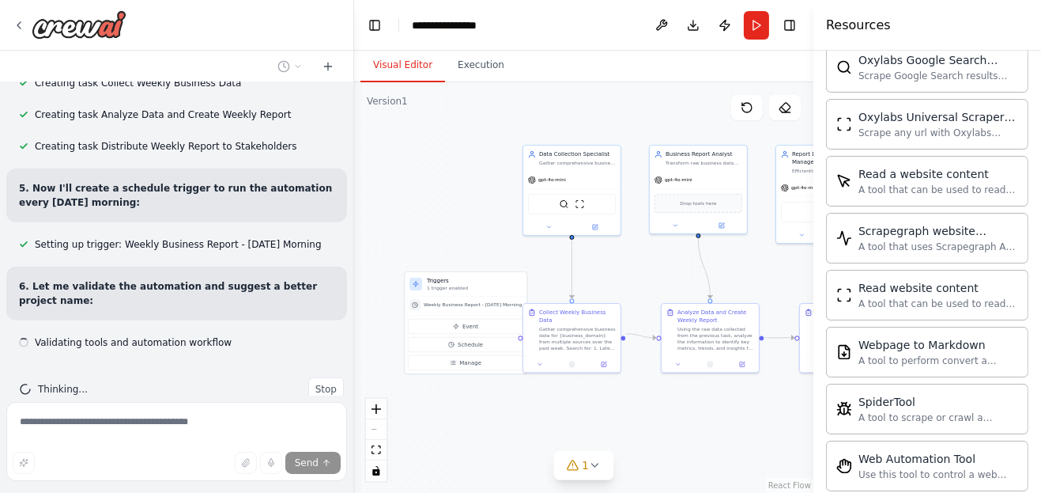
scroll to position [981, 0]
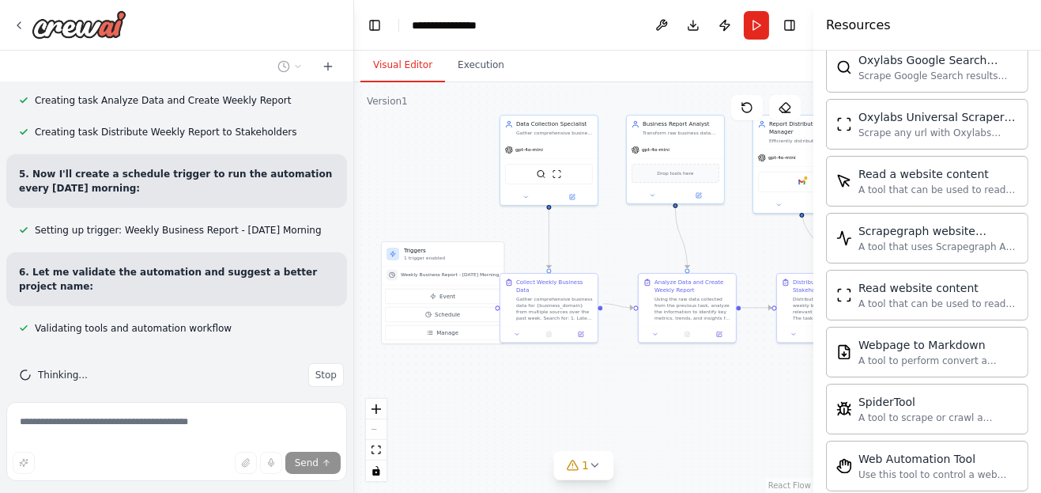
drag, startPoint x: 433, startPoint y: 240, endPoint x: 411, endPoint y: 213, distance: 34.8
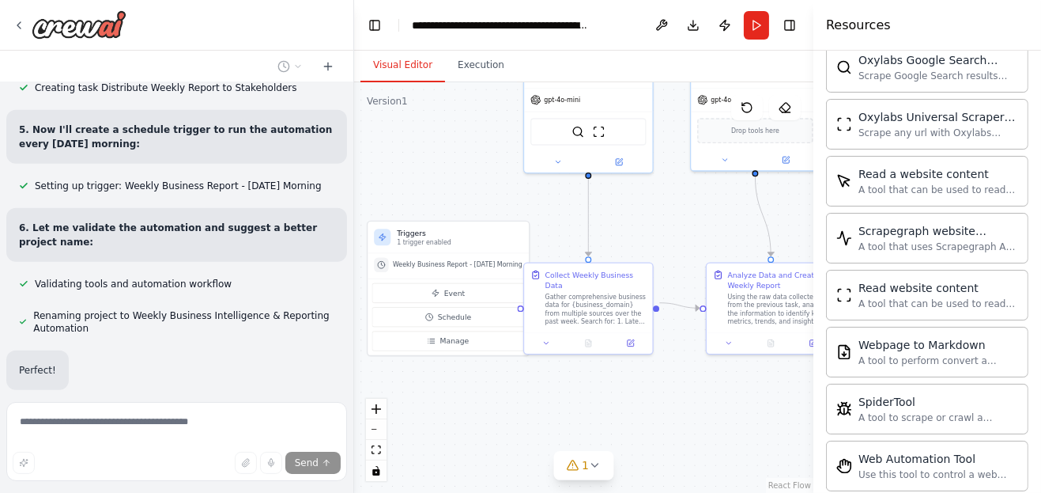
scroll to position [1063, 0]
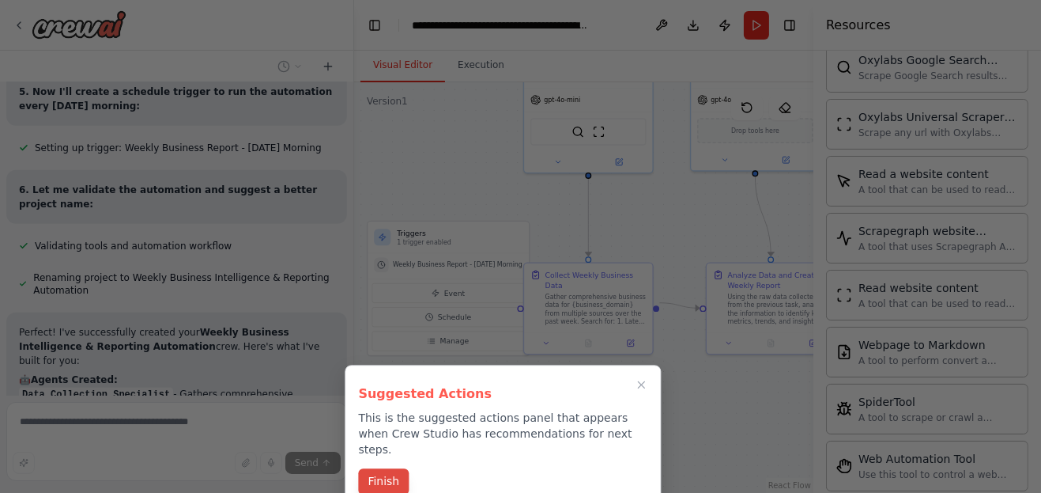
click at [380, 468] on button "Finish" at bounding box center [383, 481] width 51 height 26
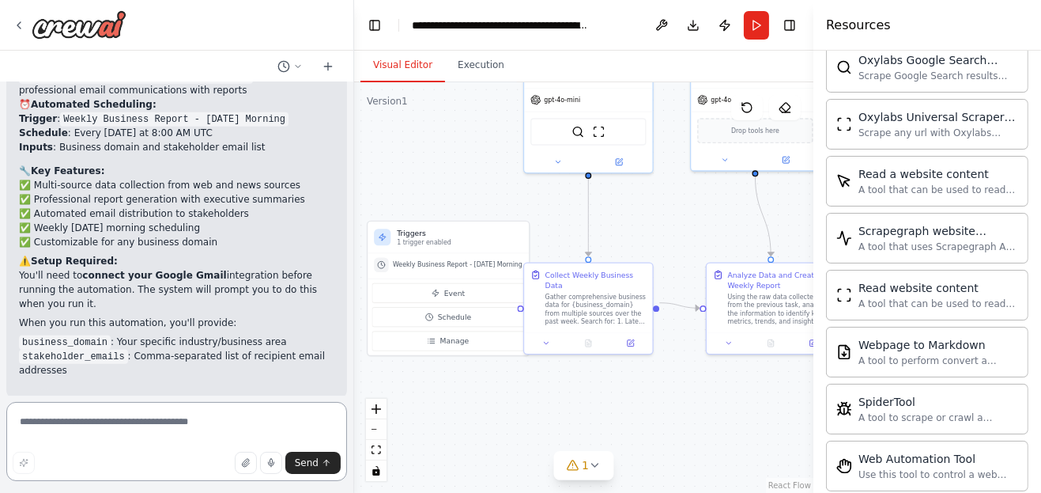
scroll to position [1705, 0]
